Goal: Check status: Check status

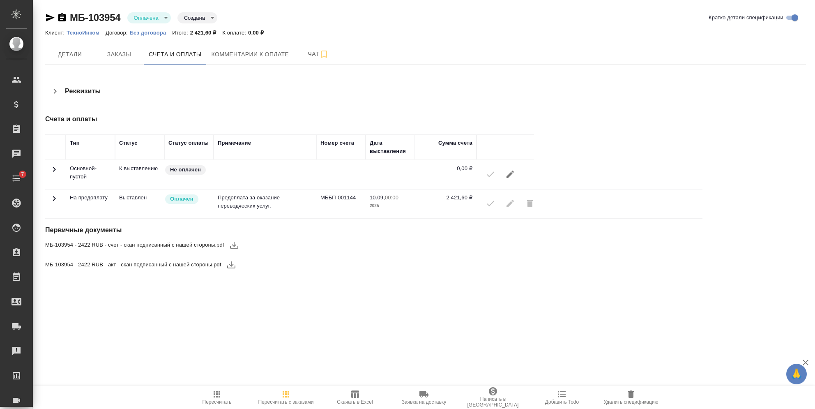
click at [58, 199] on td at bounding box center [55, 203] width 21 height 29
click at [62, 15] on icon "button" at bounding box center [61, 17] width 7 height 8
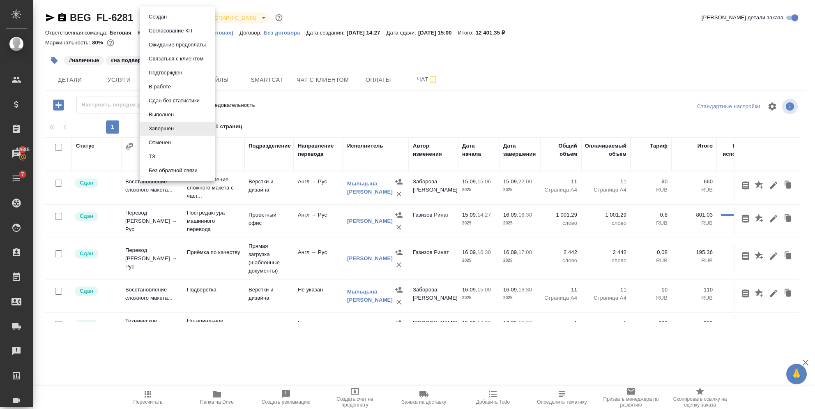
click at [172, 23] on body "🙏 .cls-1 fill:#fff; AWATERA Semenets Irina Клиенты Спецификации Заказы 42685 Ча…" at bounding box center [407, 204] width 815 height 409
click at [161, 115] on button "Выполнен" at bounding box center [161, 114] width 30 height 9
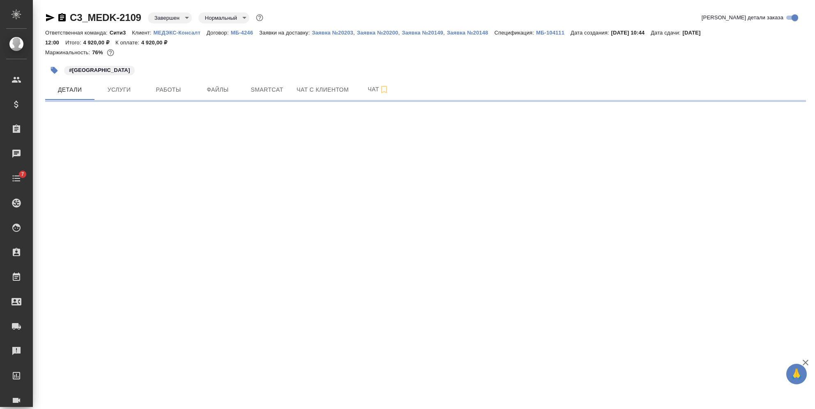
click at [179, 18] on body "🙏 .cls-1 fill:#fff; AWATERA Semenets Irina Клиенты Спецификации Заказы Чаты 7 T…" at bounding box center [407, 204] width 815 height 409
select select "RU"
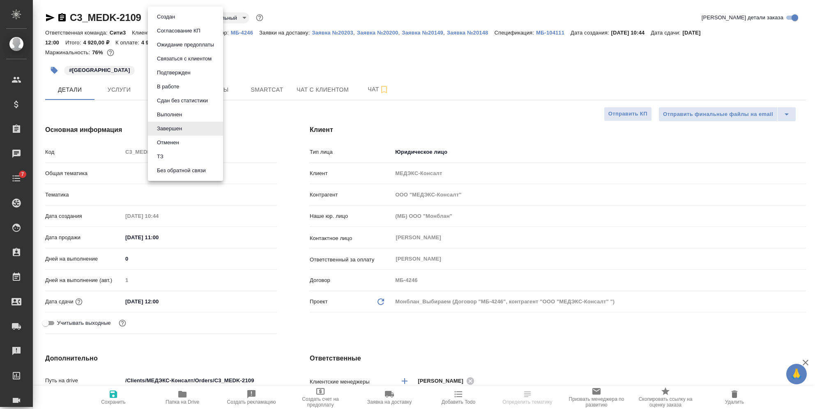
type textarea "x"
type input "Москалец Алина"
type input "Тарабановская Анастасия"
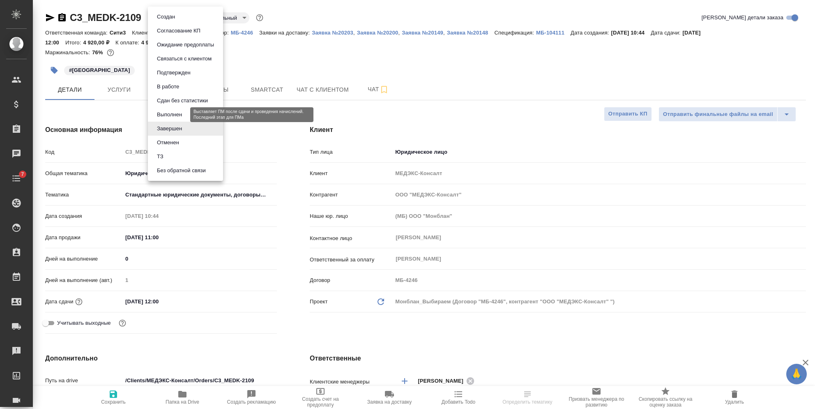
click at [160, 110] on button "Выполнен" at bounding box center [169, 114] width 30 height 9
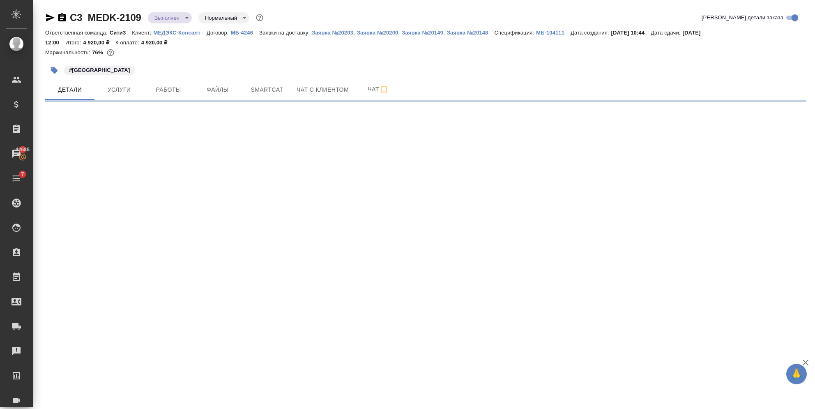
select select "RU"
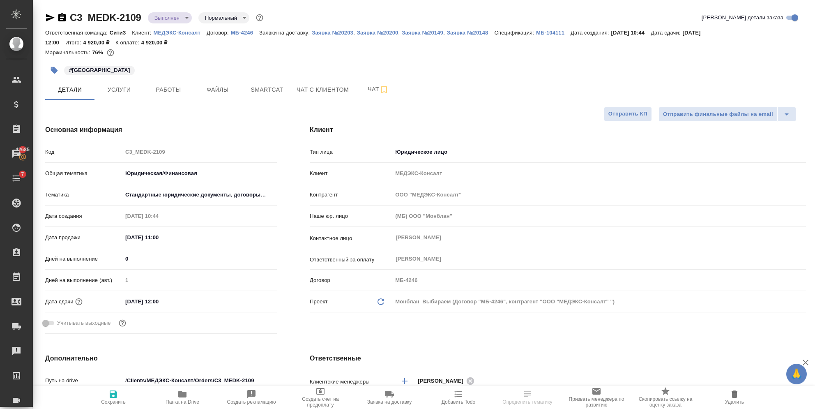
type textarea "x"
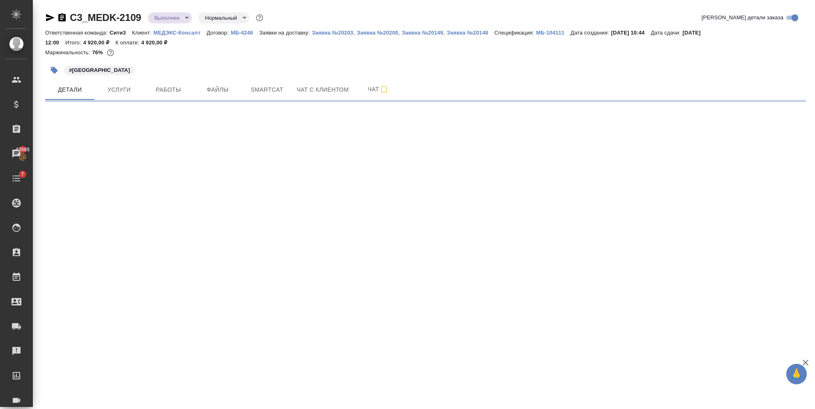
select select "RU"
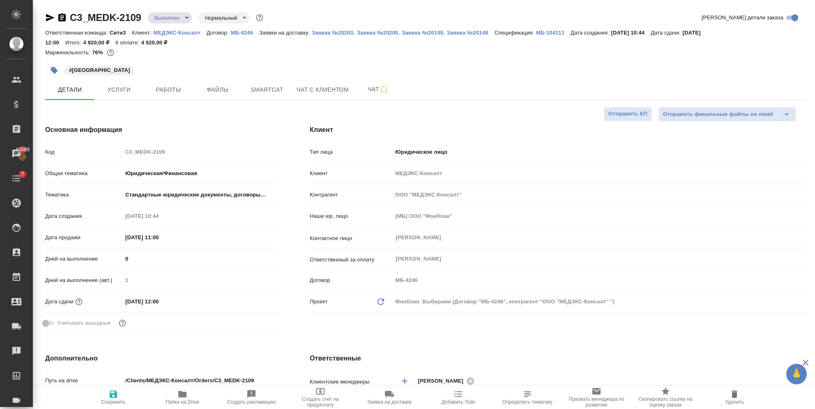
type textarea "x"
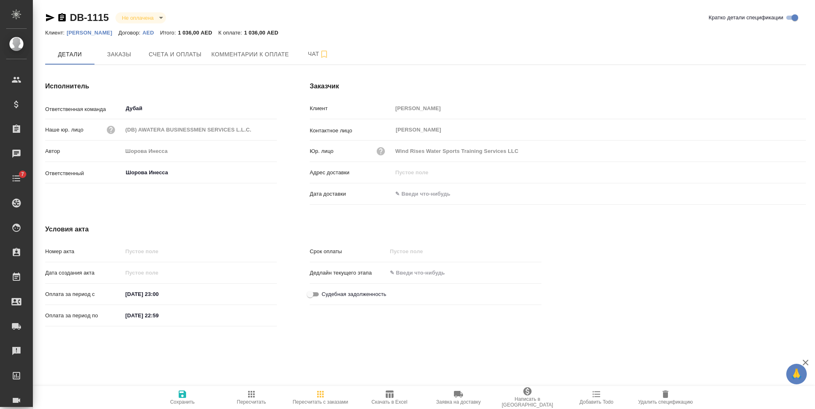
click at [60, 18] on icon "button" at bounding box center [61, 17] width 7 height 8
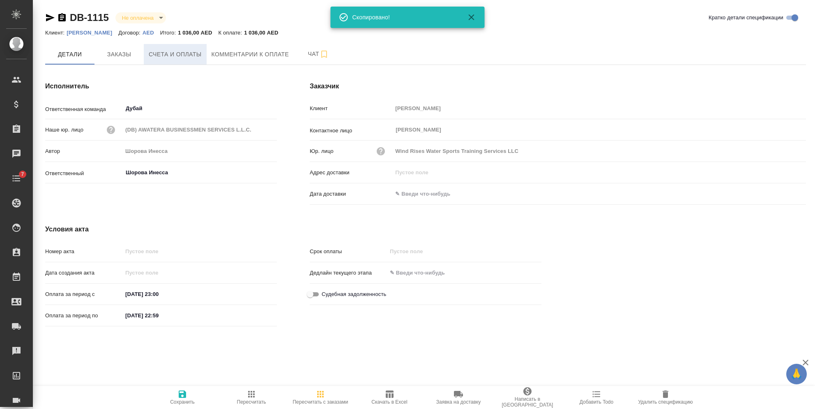
click at [153, 51] on span "Счета и оплаты" at bounding box center [175, 54] width 53 height 10
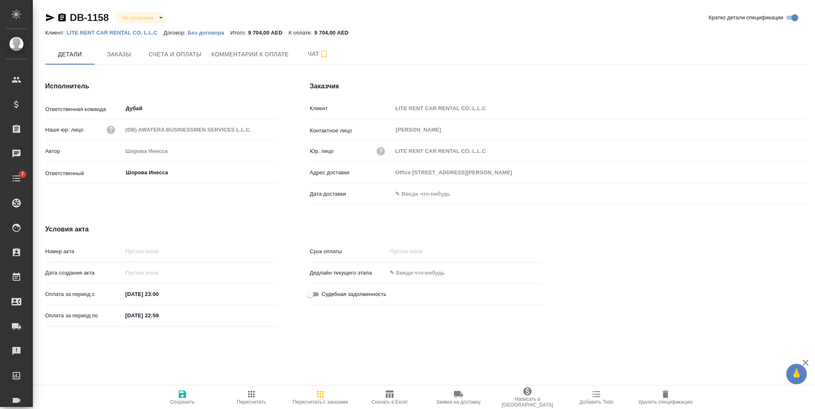
click at [60, 16] on icon "button" at bounding box center [61, 17] width 7 height 8
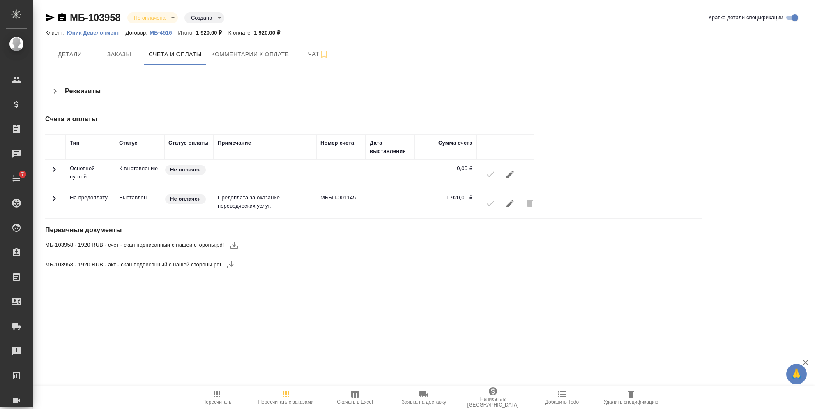
click at [61, 17] on icon "button" at bounding box center [62, 18] width 10 height 10
